Goal: Information Seeking & Learning: Learn about a topic

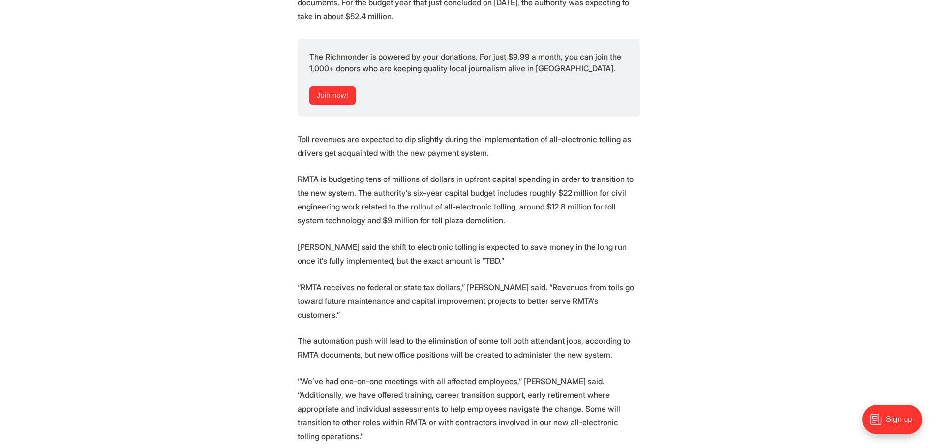
scroll to position [1328, 0]
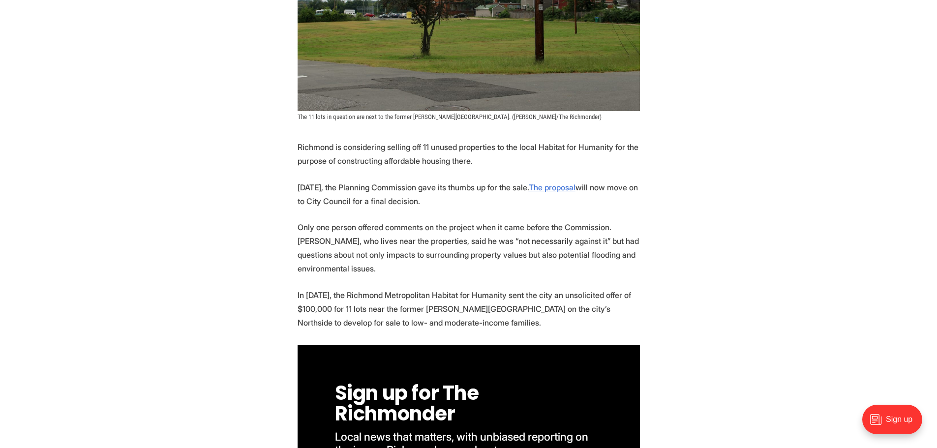
scroll to position [443, 0]
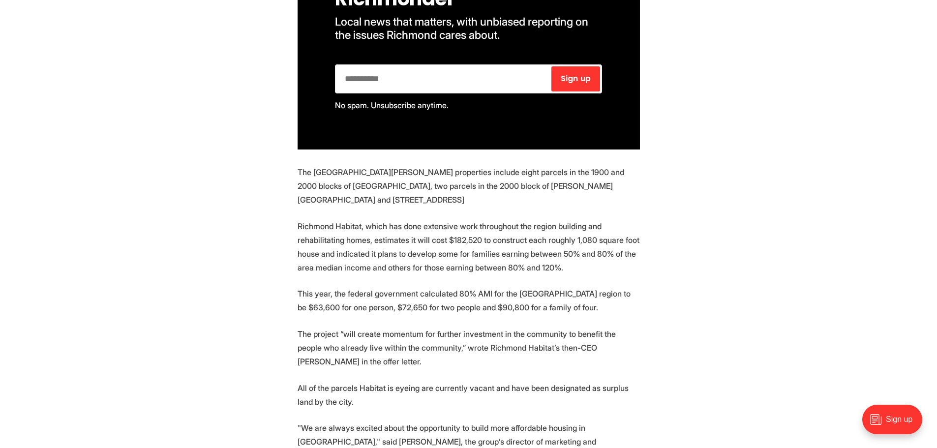
scroll to position [787, 0]
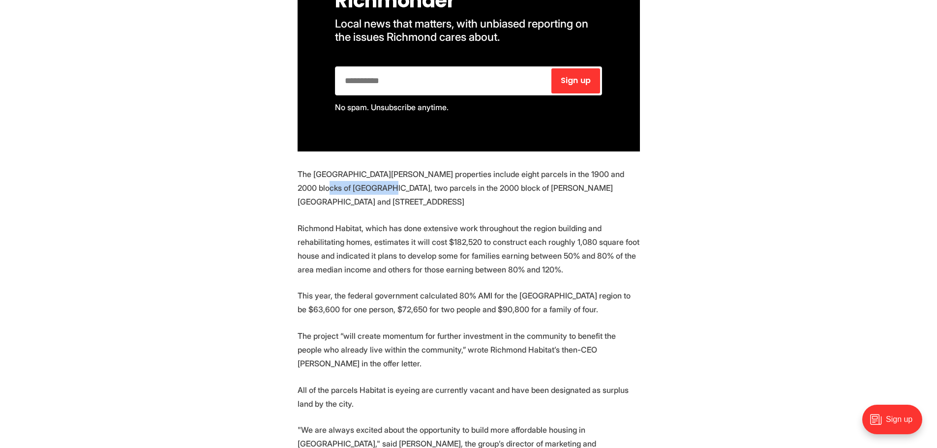
drag, startPoint x: 295, startPoint y: 153, endPoint x: 365, endPoint y: 155, distance: 69.4
click at [365, 155] on section "Richmond is considering selling off 11 unused properties to the local Habitat f…" at bounding box center [468, 267] width 937 height 1081
